Goal: Use online tool/utility: Utilize a website feature to perform a specific function

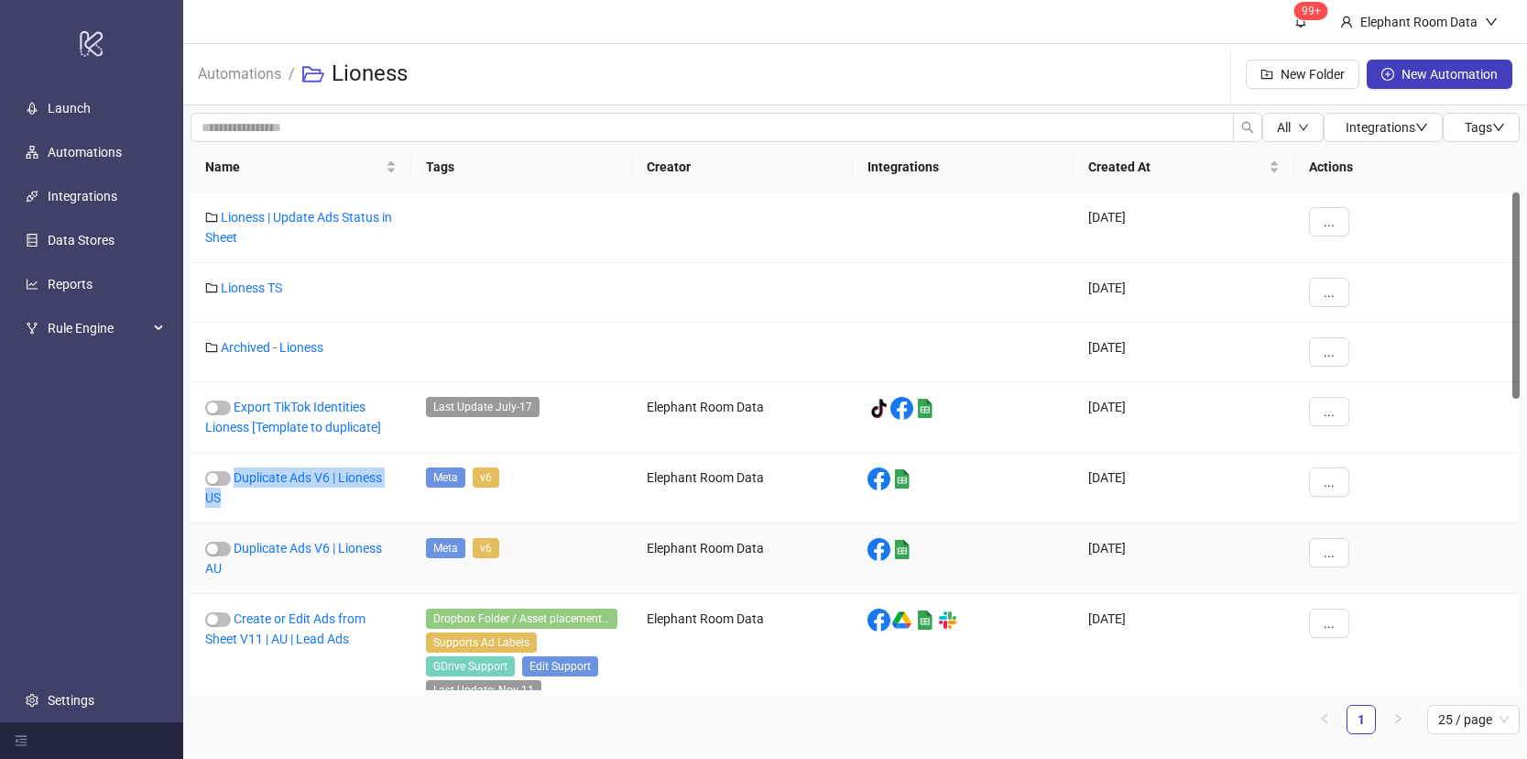
click at [355, 546] on link "Duplicate Ads V6 | Lioness AU" at bounding box center [293, 558] width 177 height 35
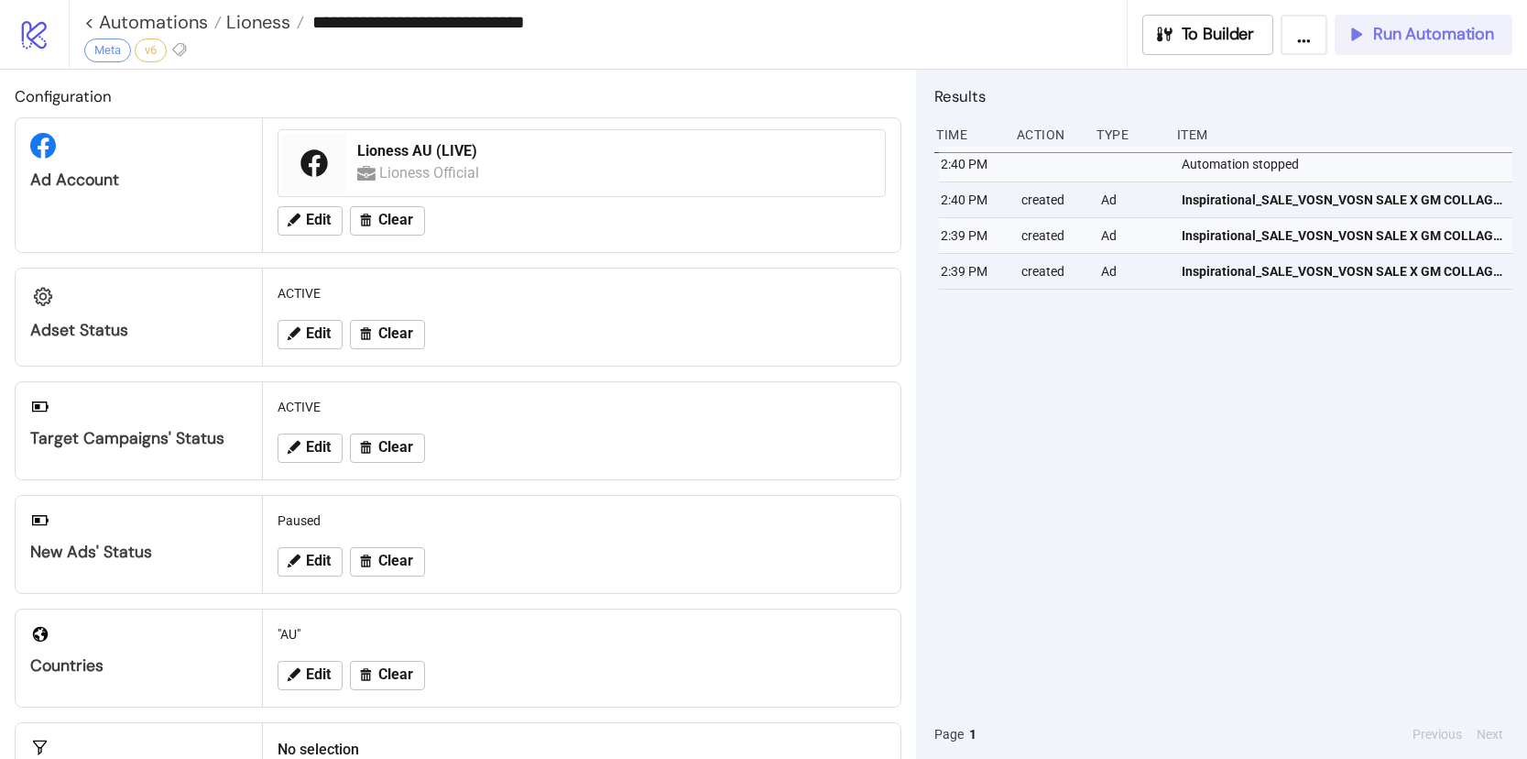
click at [1352, 41] on icon "button" at bounding box center [1356, 34] width 20 height 20
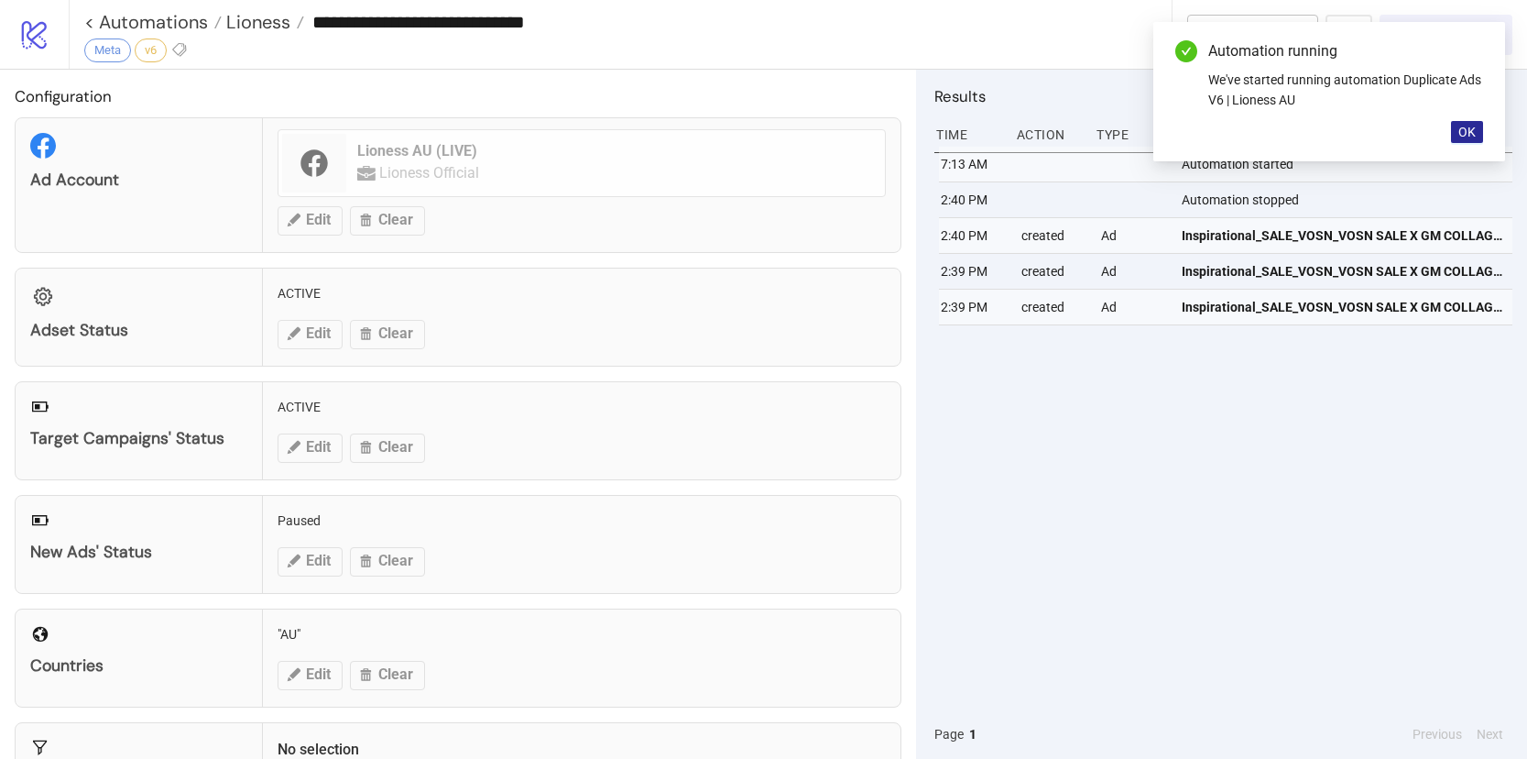
click at [1461, 139] on button "OK" at bounding box center [1467, 132] width 32 height 22
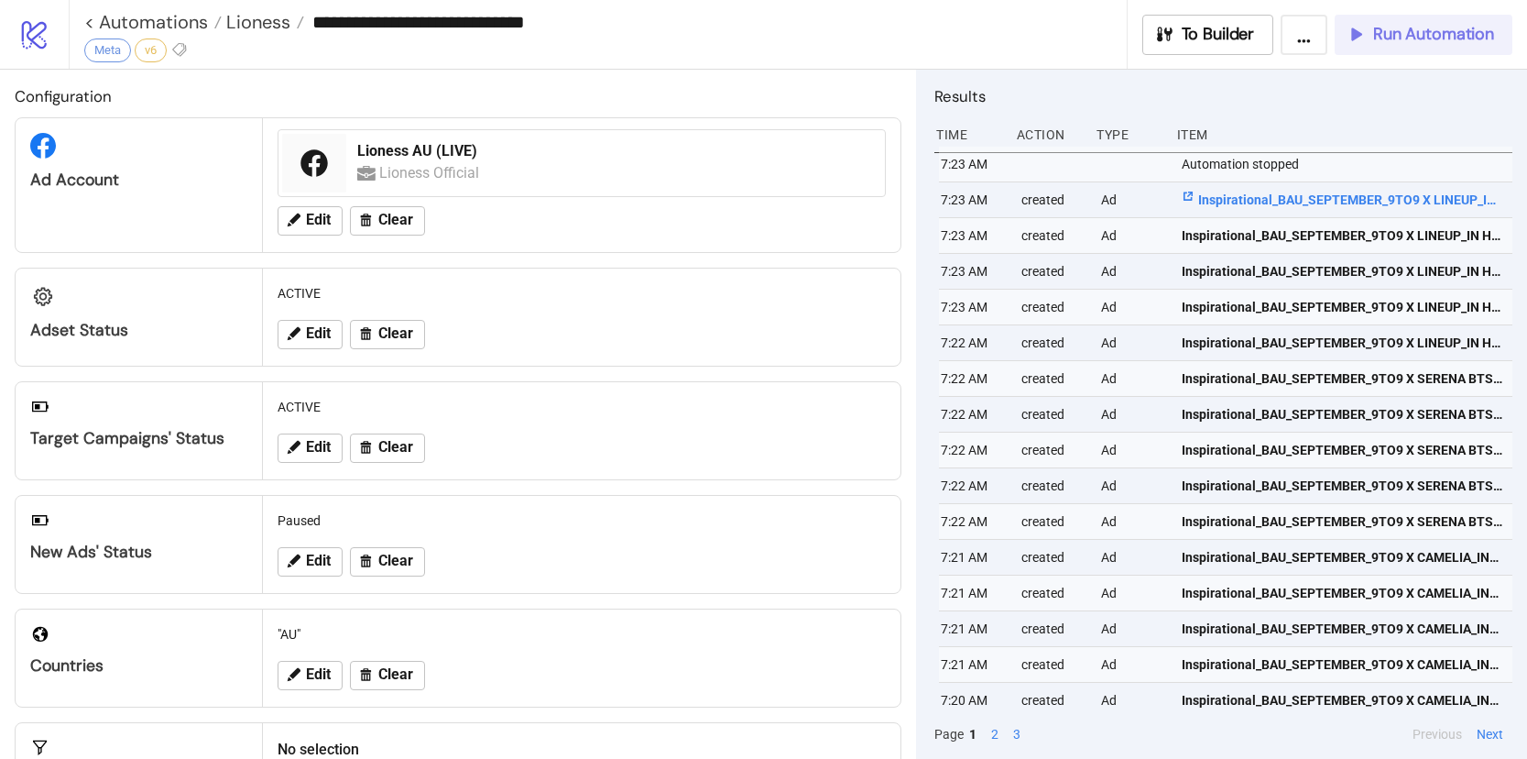
click at [1409, 197] on span "Inspirational_BAU_SEPTEMBER_9TO9 X LINEUP_IN HOUSE_Video_20250929_AU" at bounding box center [1343, 200] width 322 height 20
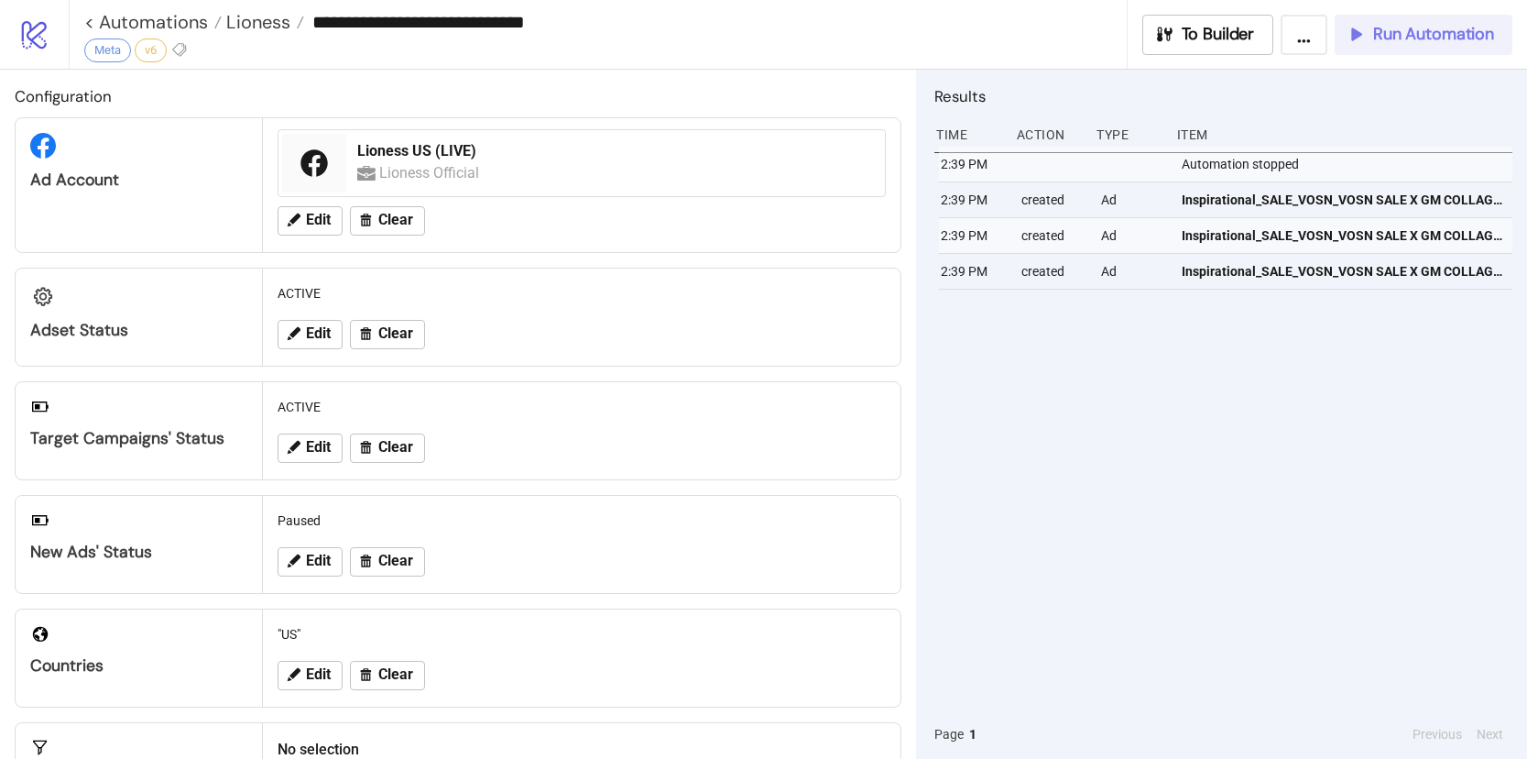
click at [1442, 35] on span "Run Automation" at bounding box center [1433, 34] width 121 height 21
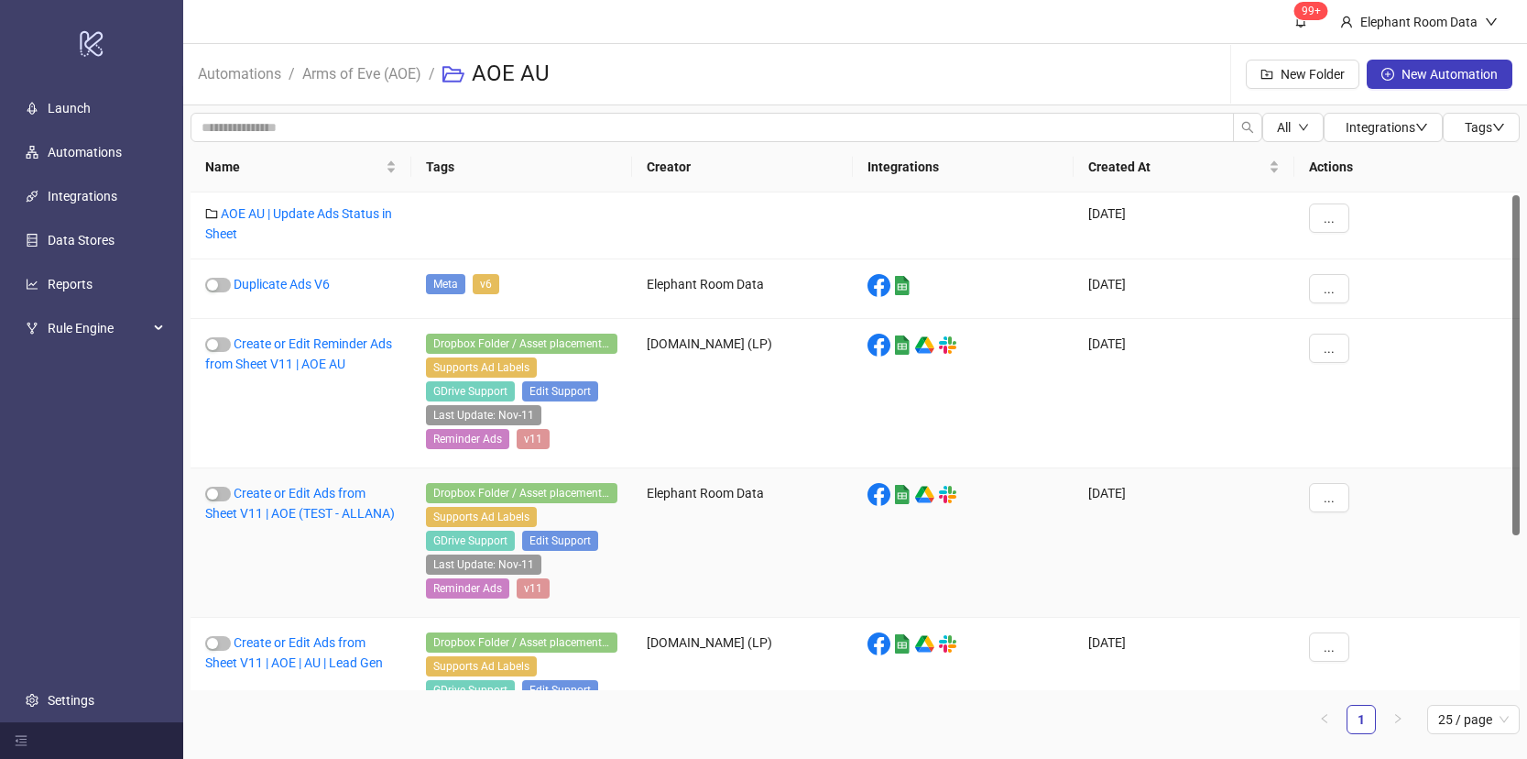
scroll to position [230, 0]
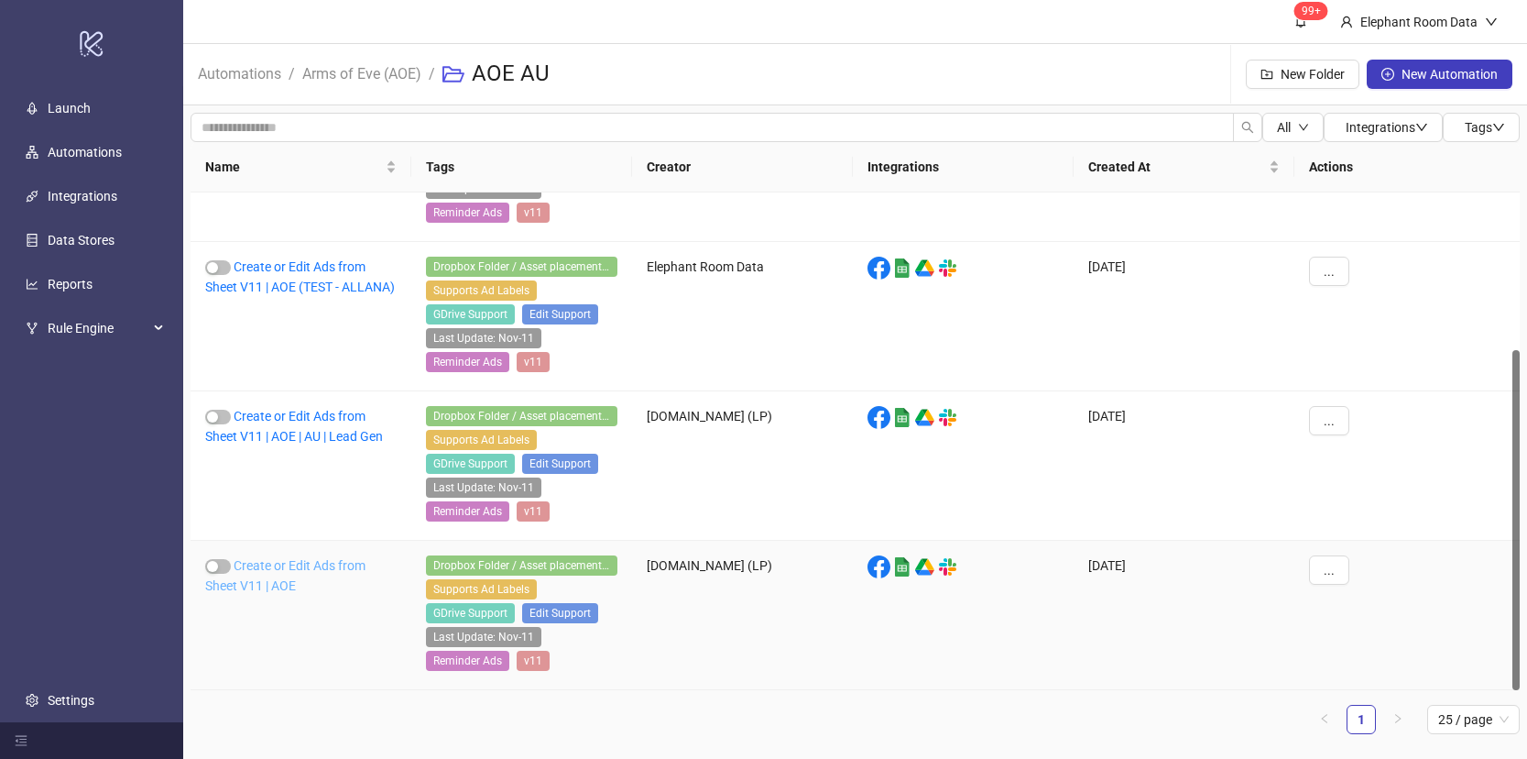
click at [354, 570] on link "Create or Edit Ads from Sheet V11 | AOE" at bounding box center [285, 575] width 160 height 35
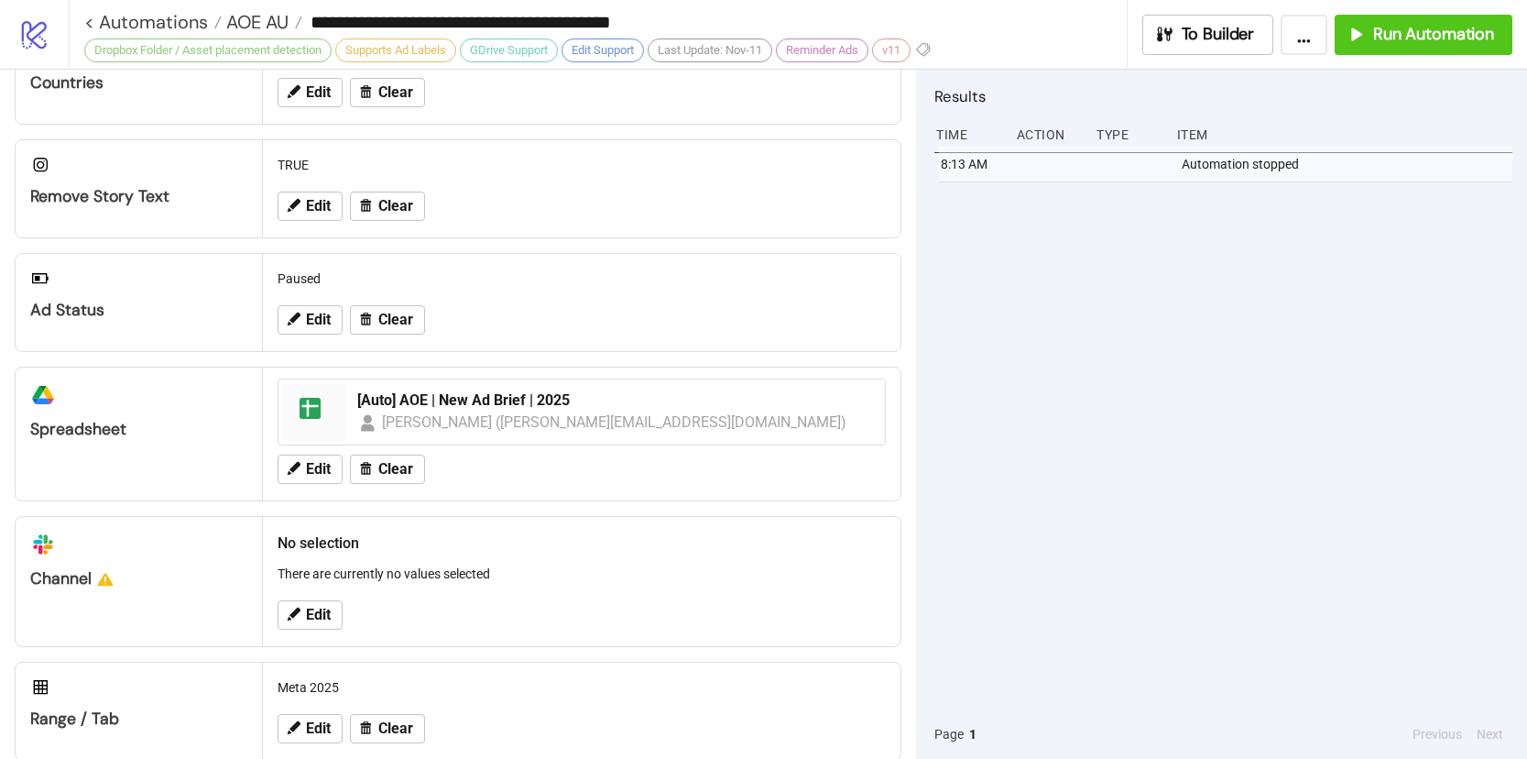
scroll to position [643, 0]
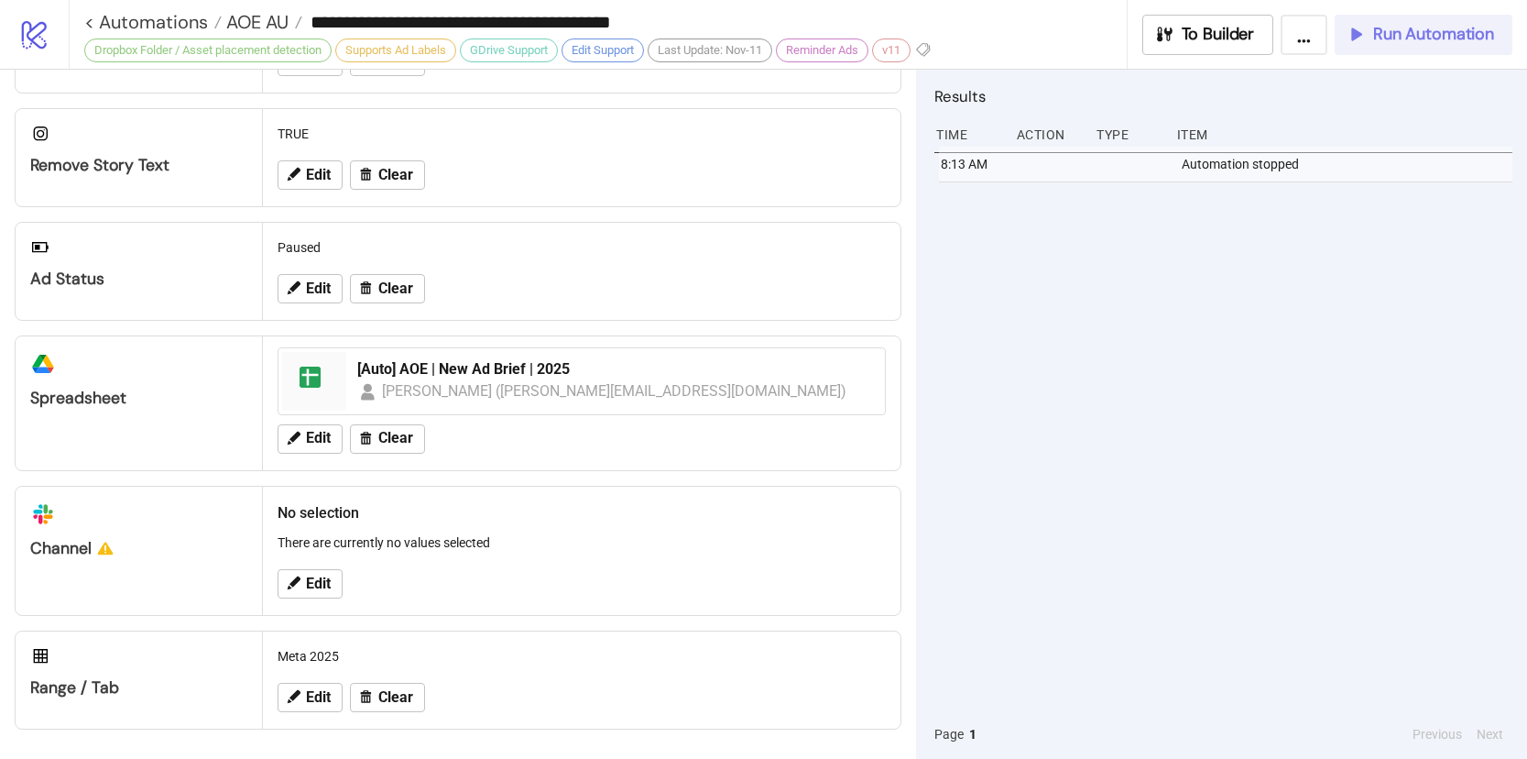
click at [1421, 43] on span "Run Automation" at bounding box center [1433, 34] width 121 height 21
